Goal: Find specific page/section: Find specific page/section

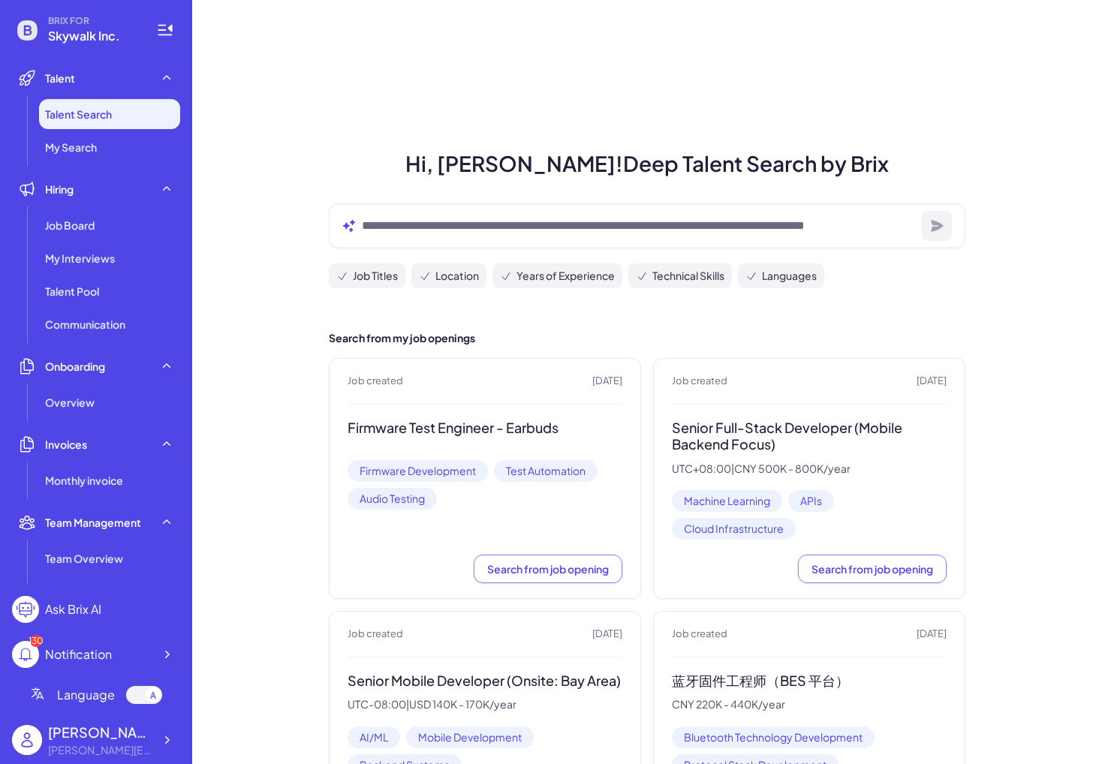
click at [95, 240] on ul "Job Board My Interviews Talent Pool Communication" at bounding box center [96, 274] width 168 height 129
click at [101, 235] on div "Job Board" at bounding box center [109, 225] width 141 height 30
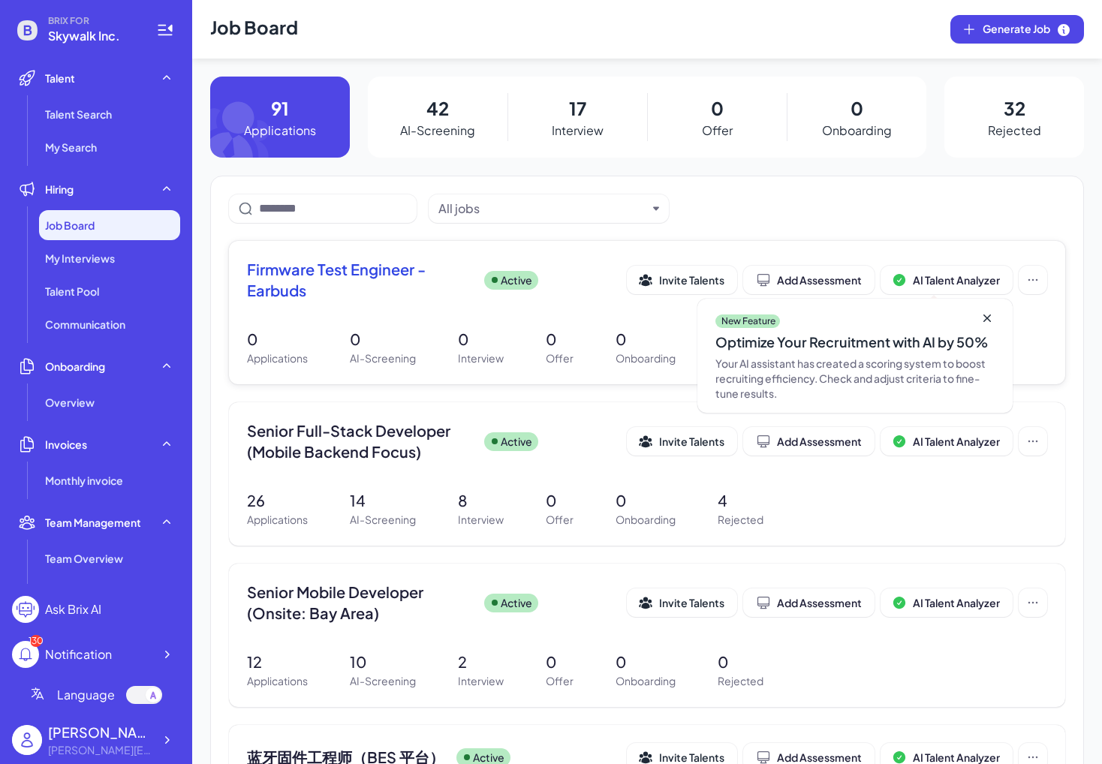
click at [323, 284] on span "Firmware Test Engineer - Earbuds" at bounding box center [359, 280] width 225 height 42
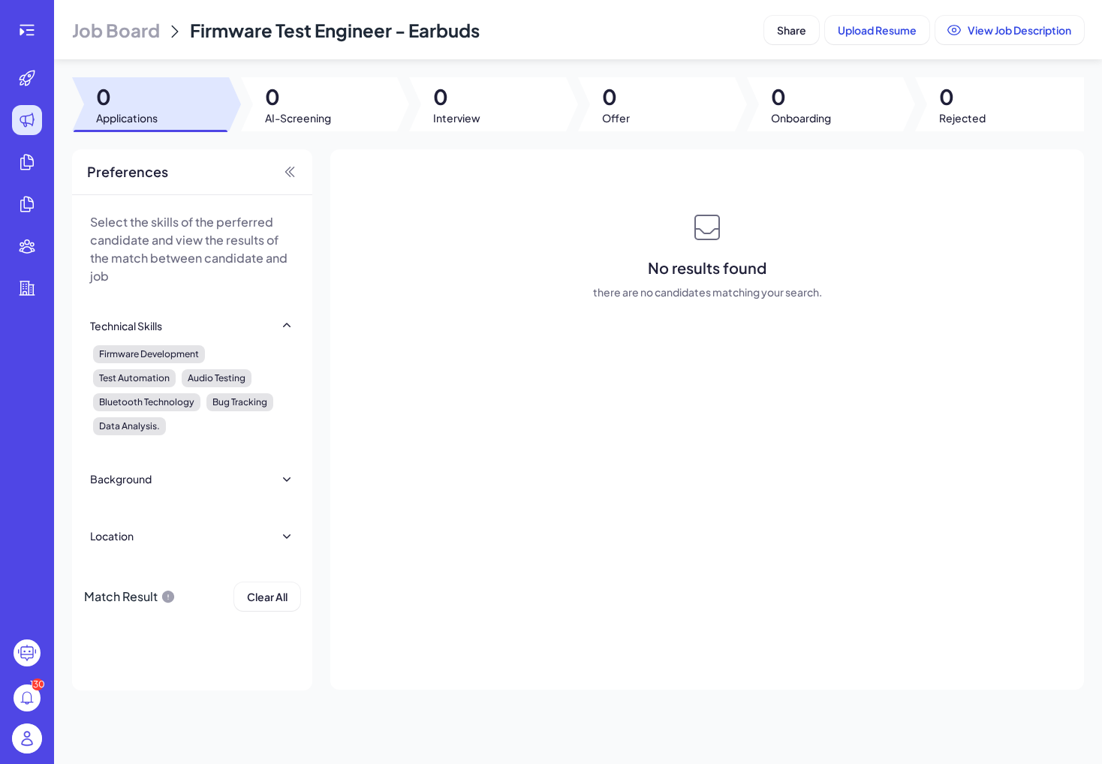
click at [132, 18] on span "Job Board" at bounding box center [116, 30] width 88 height 24
